Goal: Transaction & Acquisition: Subscribe to service/newsletter

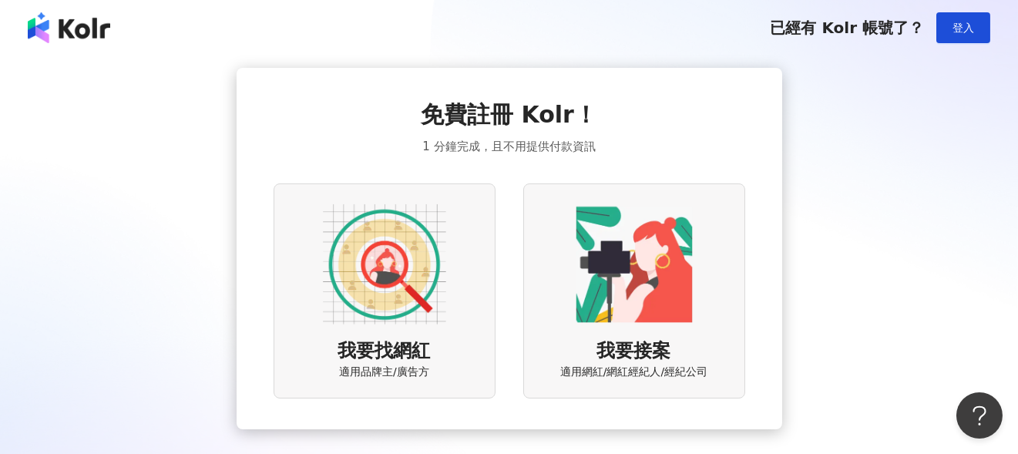
click at [358, 279] on img at bounding box center [384, 264] width 123 height 123
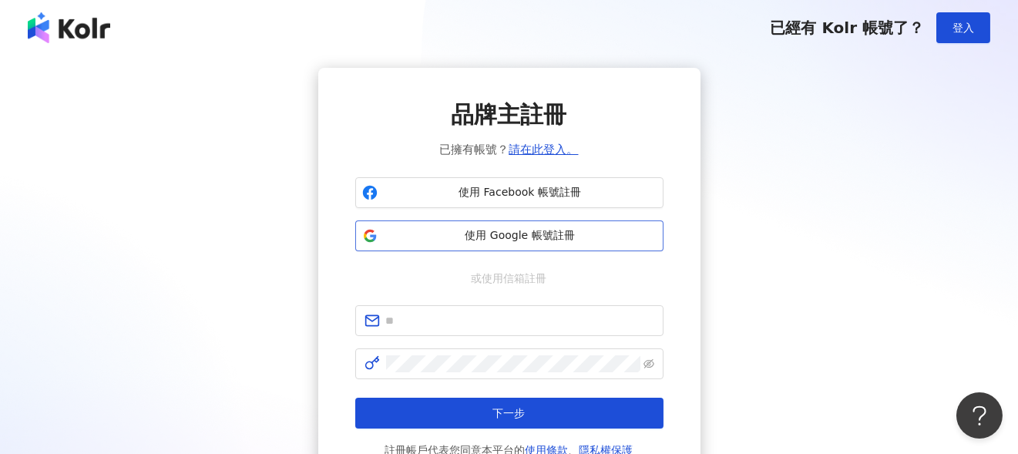
click at [425, 236] on span "使用 Google 帳號註冊" at bounding box center [520, 235] width 273 height 15
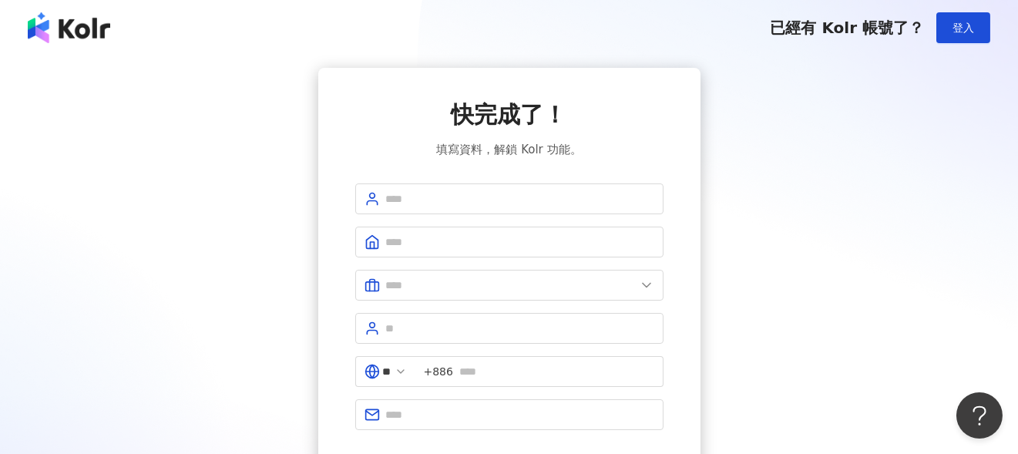
click at [78, 35] on img at bounding box center [69, 27] width 82 height 31
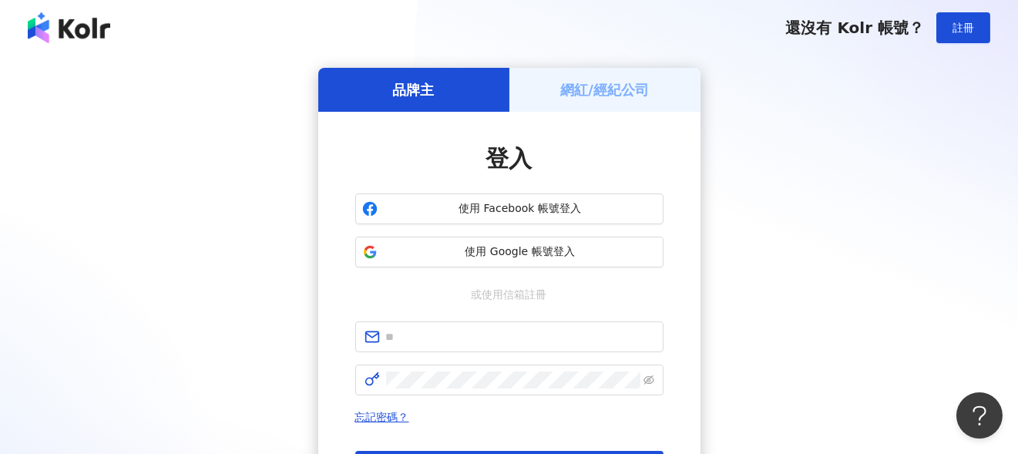
click at [612, 80] on h5 "網紅/經紀公司" at bounding box center [604, 89] width 89 height 19
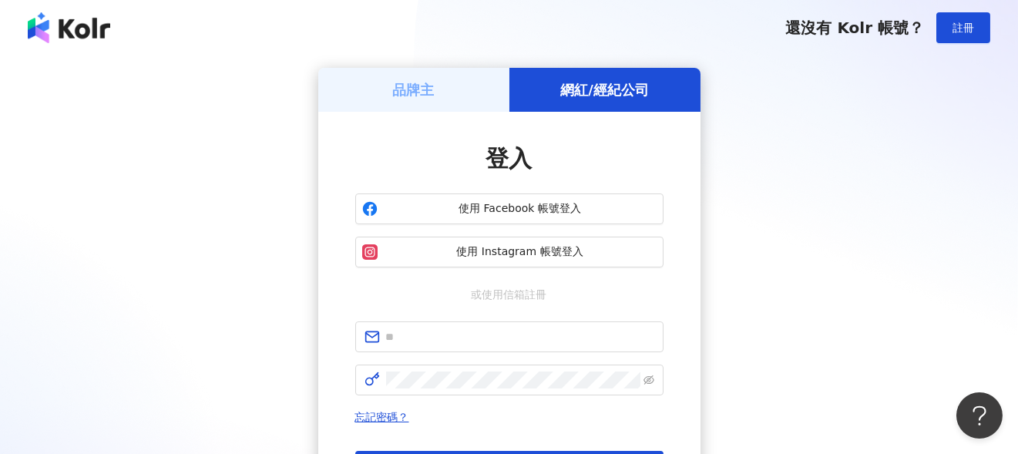
click at [415, 80] on h5 "品牌主" at bounding box center [414, 89] width 42 height 19
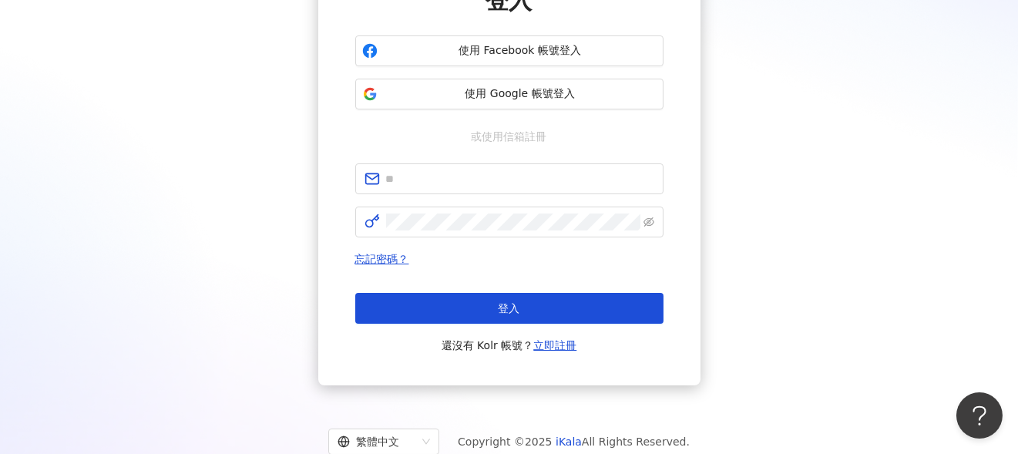
scroll to position [204, 0]
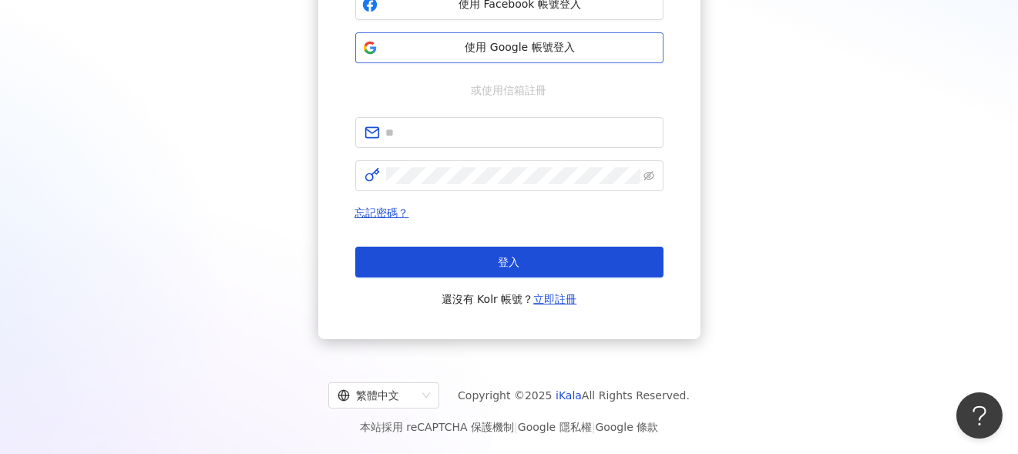
click at [516, 60] on button "使用 Google 帳號登入" at bounding box center [509, 47] width 308 height 31
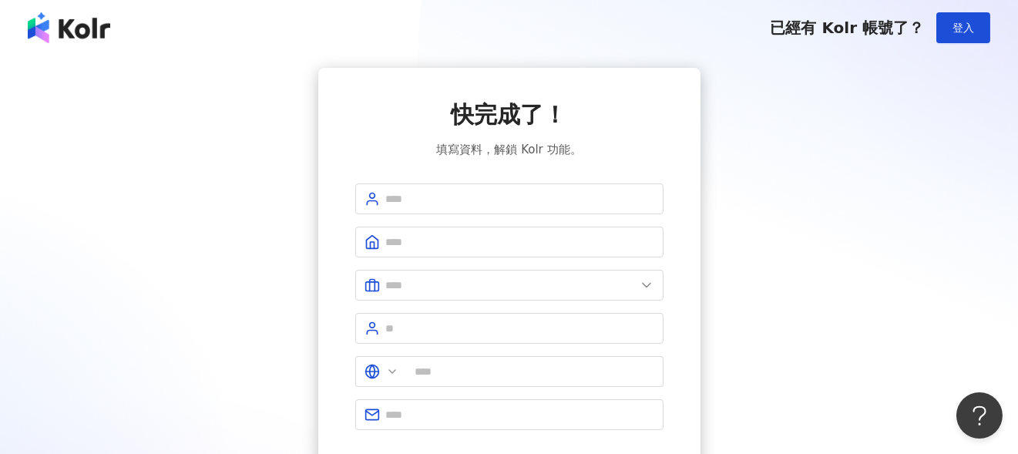
type input "**"
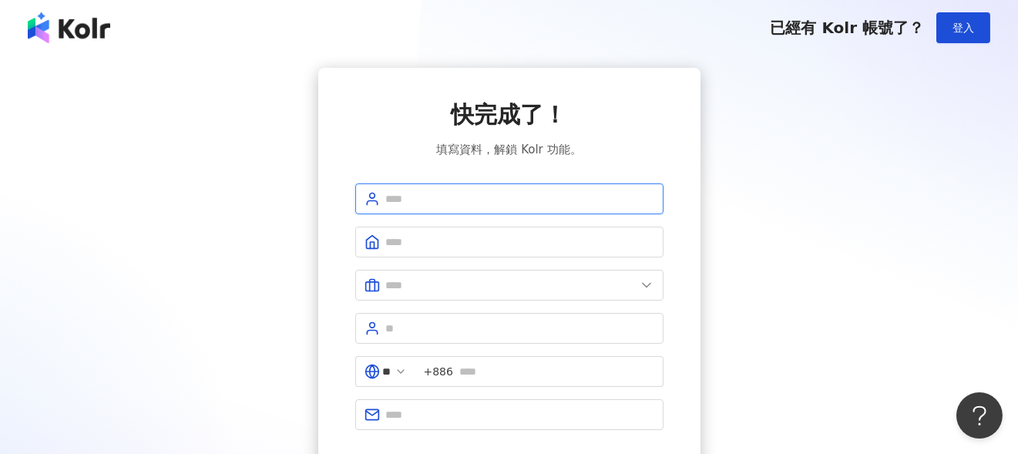
click at [549, 197] on input "text" at bounding box center [520, 198] width 268 height 17
